Goal: Transaction & Acquisition: Purchase product/service

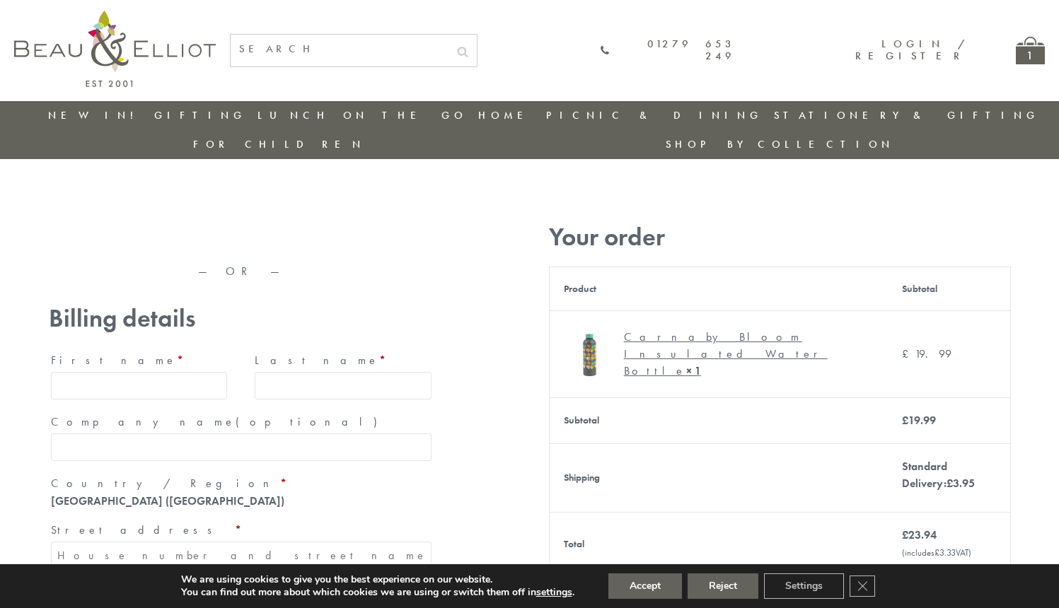
type input "maria33@yahoo.com"
type input "Maria"
type input "Williams"
type input "23, Scottsdale, Happytown"
type input "London"
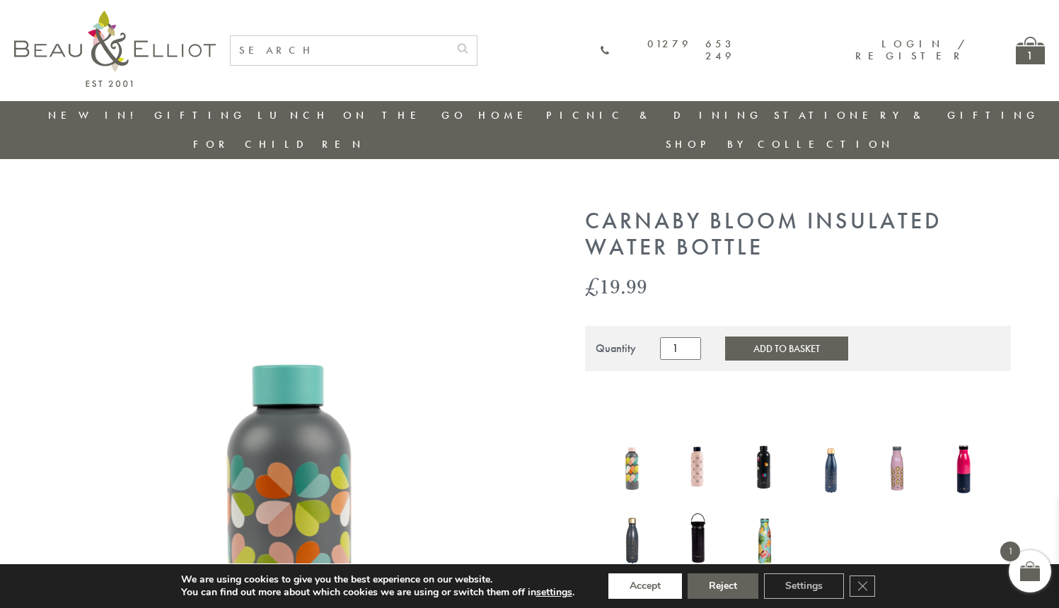
click at [646, 587] on button "Accept" at bounding box center [645, 586] width 74 height 25
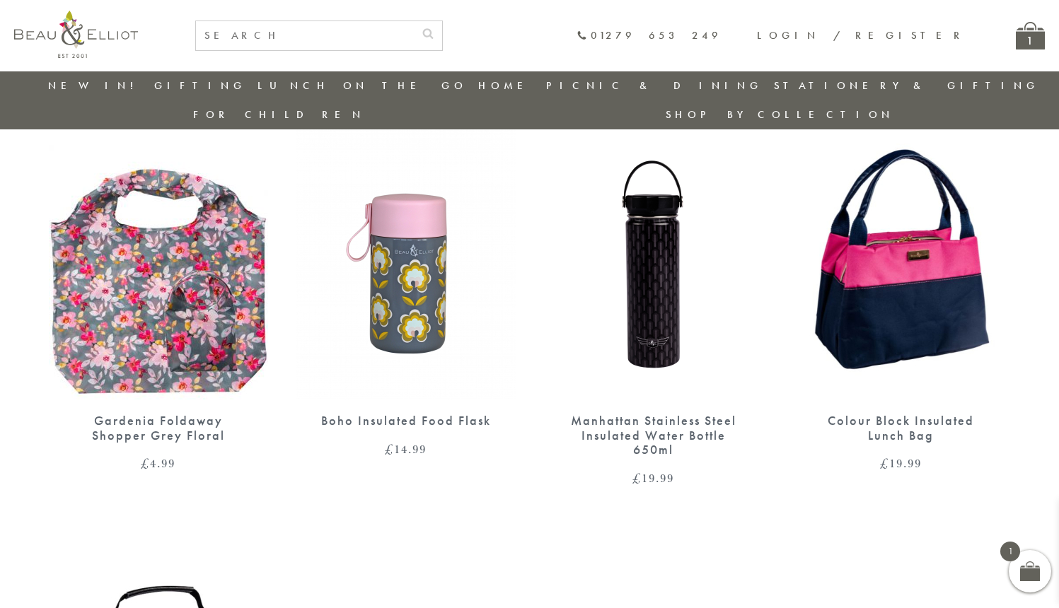
scroll to position [1213, 0]
